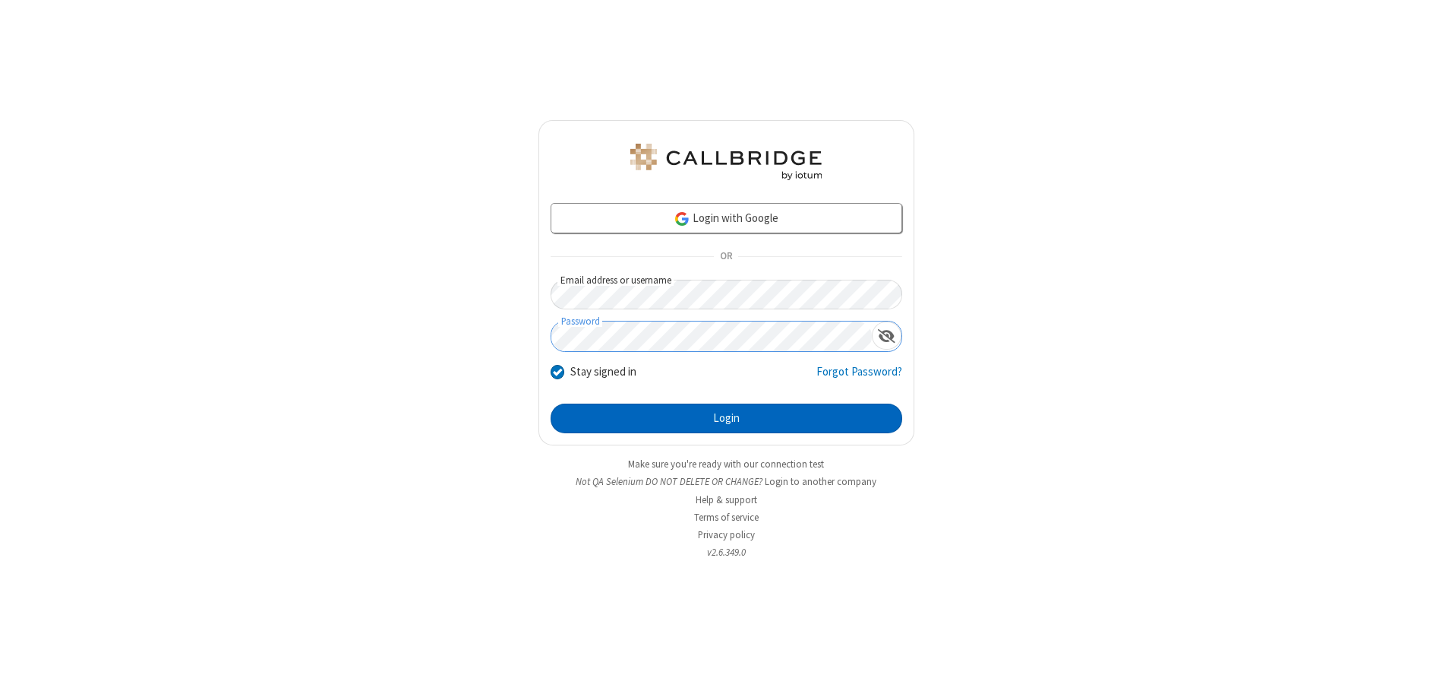
click at [726, 418] on button "Login" at bounding box center [727, 418] width 352 height 30
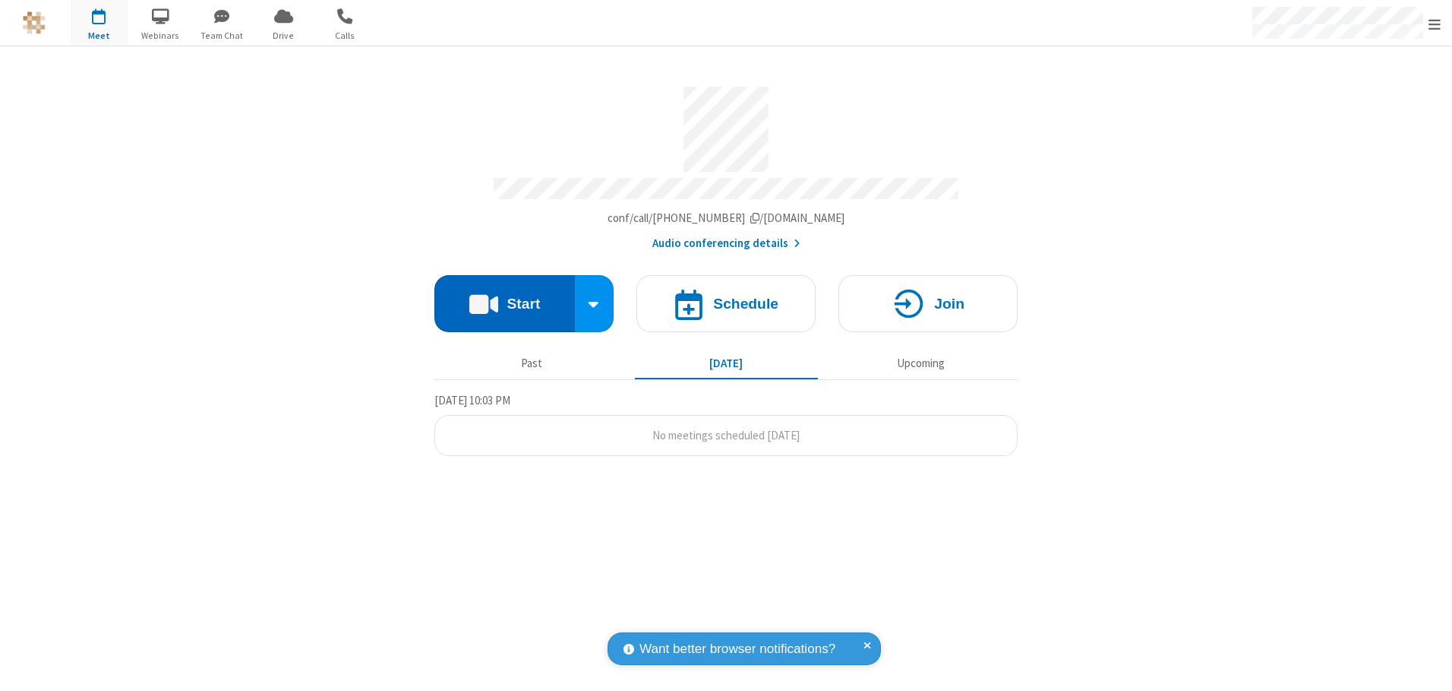
click at [504, 298] on button "Start" at bounding box center [505, 303] width 141 height 57
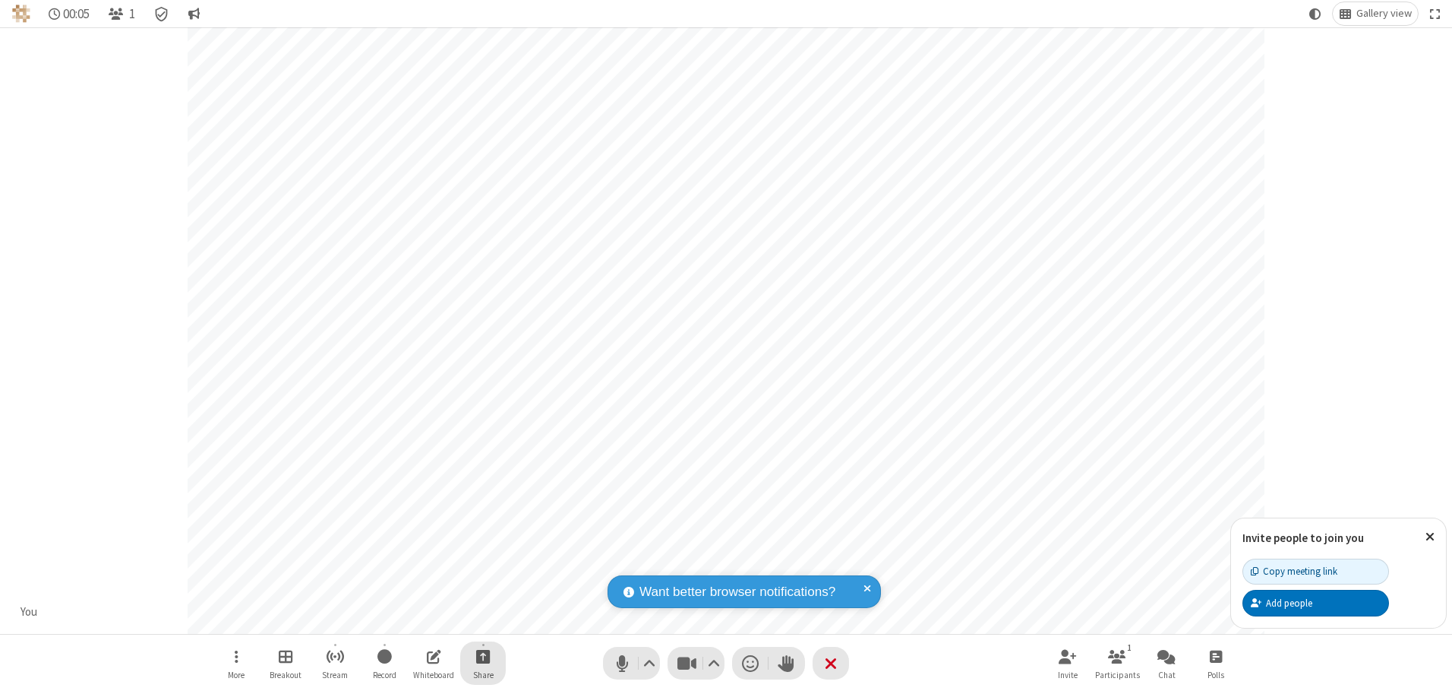
click at [483, 656] on span "Start sharing" at bounding box center [483, 655] width 14 height 19
click at [422, 593] on span "Present files & media" at bounding box center [421, 592] width 17 height 13
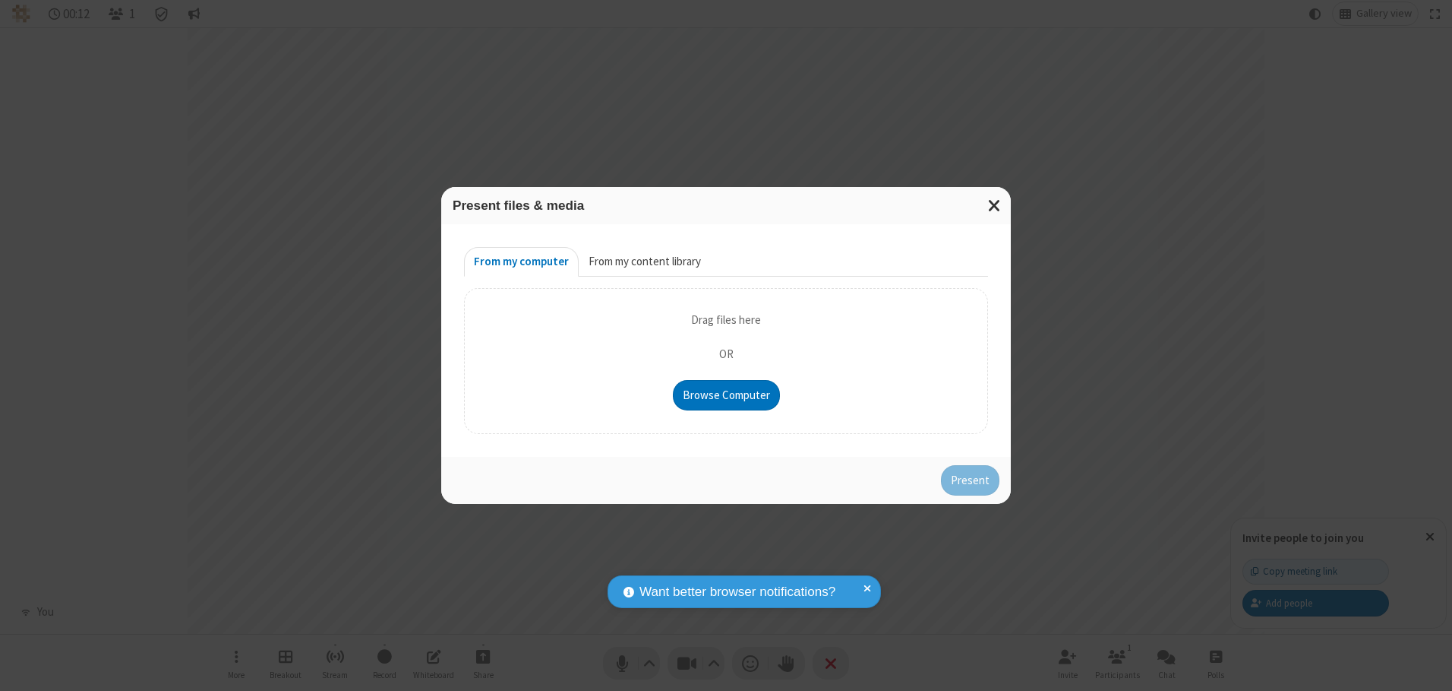
click at [643, 261] on button "From my content library" at bounding box center [645, 262] width 132 height 30
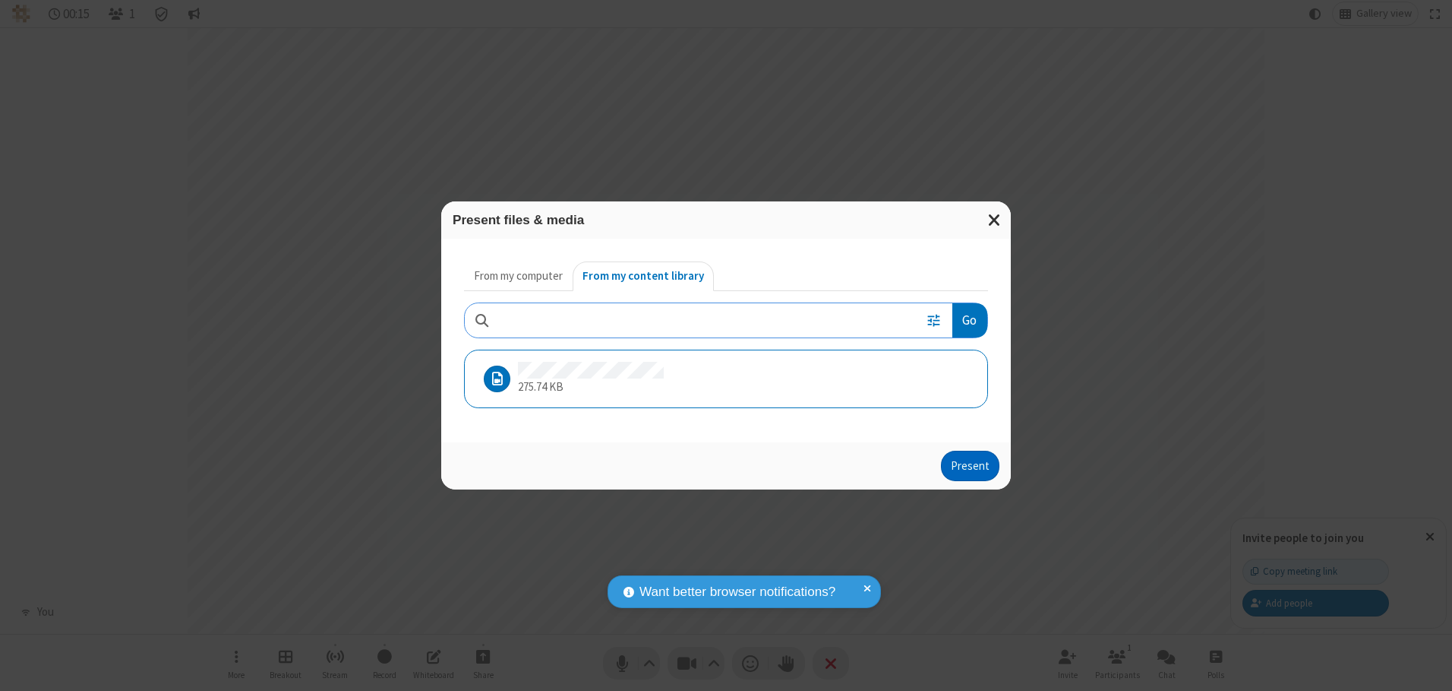
click at [972, 465] on button "Present" at bounding box center [970, 465] width 58 height 30
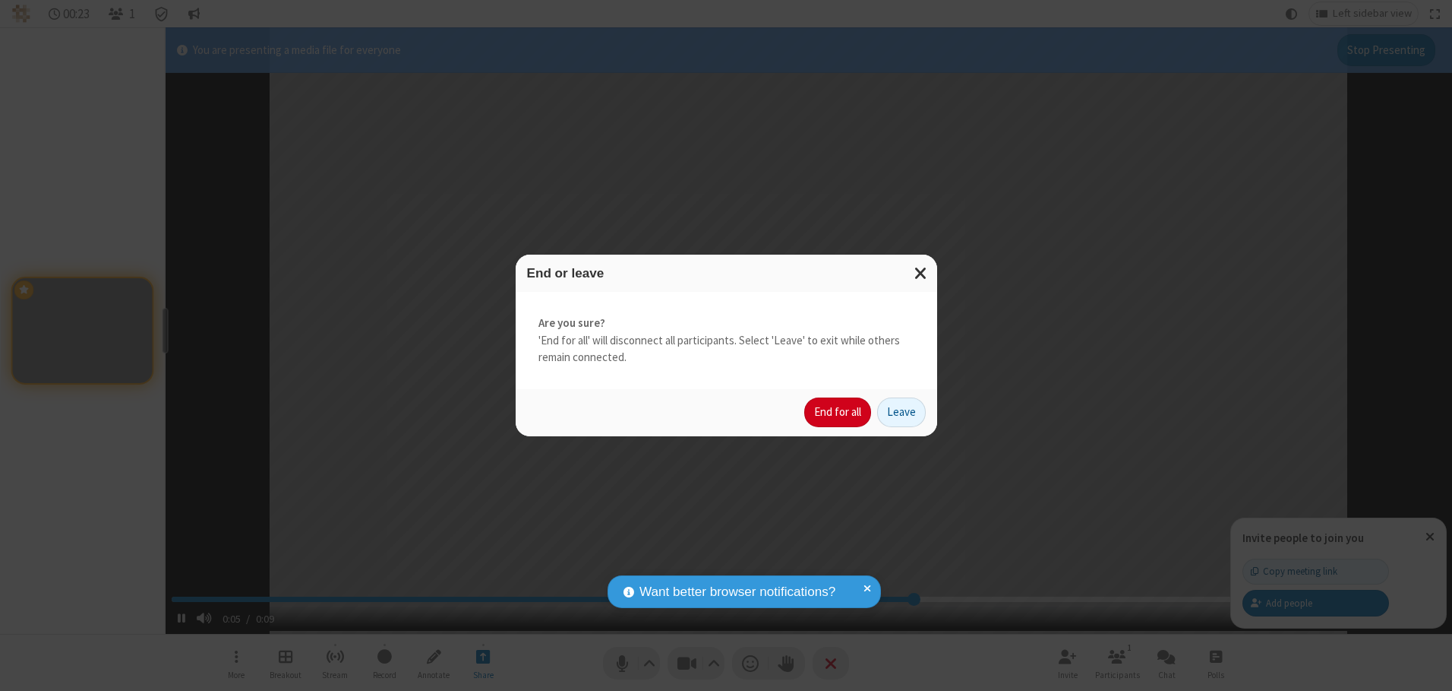
type input "6.473538"
click at [839, 412] on button "End for all" at bounding box center [837, 412] width 67 height 30
